Goal: Navigation & Orientation: Find specific page/section

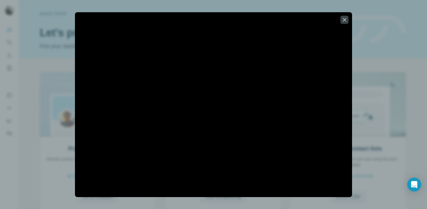
scroll to position [40, 0]
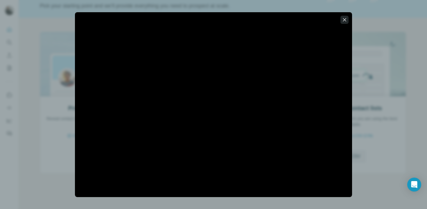
click at [341, 19] on icon "button" at bounding box center [344, 20] width 6 height 6
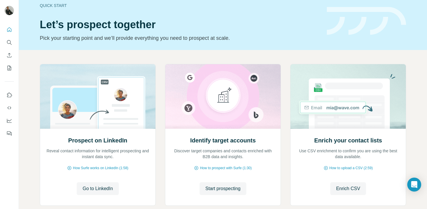
scroll to position [42, 0]
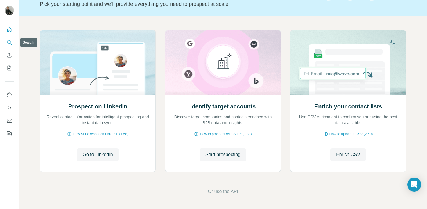
click at [12, 44] on icon "Search" at bounding box center [9, 42] width 6 height 6
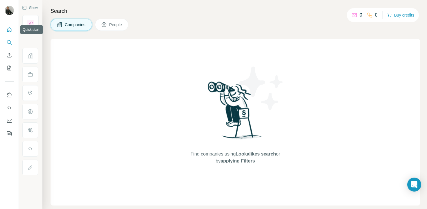
click at [9, 28] on icon "Quick start" at bounding box center [9, 30] width 6 height 6
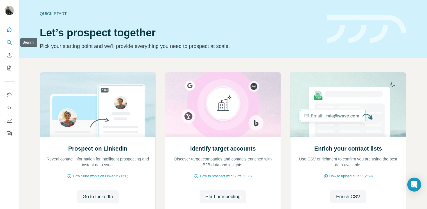
click at [8, 41] on icon "Search" at bounding box center [9, 42] width 6 height 6
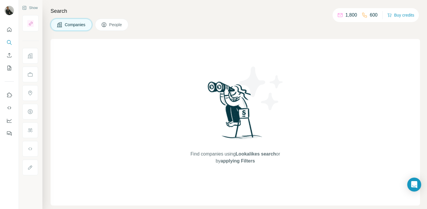
click at [107, 25] on icon at bounding box center [104, 25] width 6 height 6
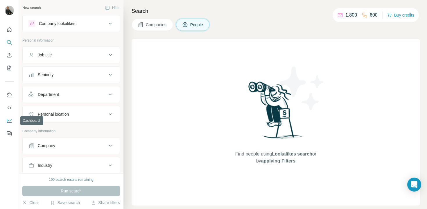
click at [10, 118] on icon "Dashboard" at bounding box center [9, 121] width 6 height 6
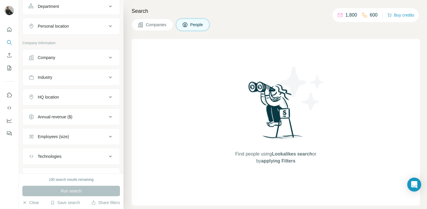
scroll to position [116, 0]
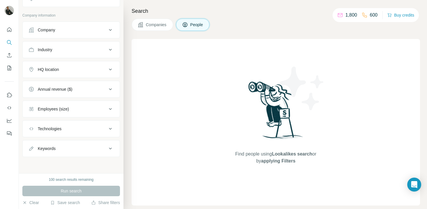
click at [61, 152] on button "Keywords" at bounding box center [71, 148] width 97 height 14
click at [61, 152] on button "Keywords" at bounding box center [71, 149] width 97 height 16
click at [11, 31] on icon "Quick start" at bounding box center [9, 29] width 4 height 4
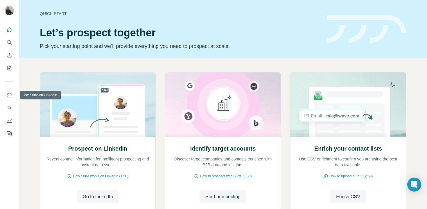
click at [9, 97] on icon "Use Surfe on LinkedIn" at bounding box center [9, 94] width 5 height 5
